Goal: Find contact information: Find contact information

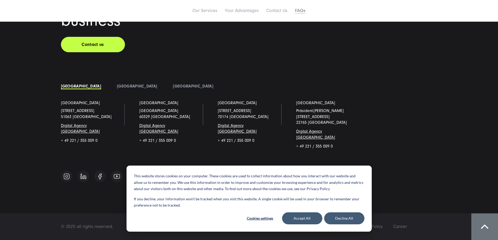
scroll to position [2582, 0]
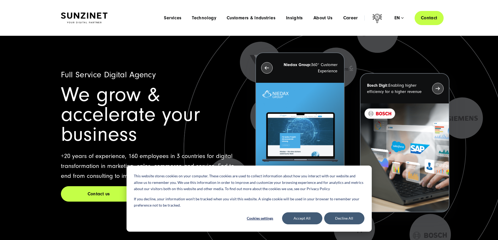
click at [431, 20] on link "Contact" at bounding box center [429, 17] width 29 height 15
